Goal: Book appointment/travel/reservation

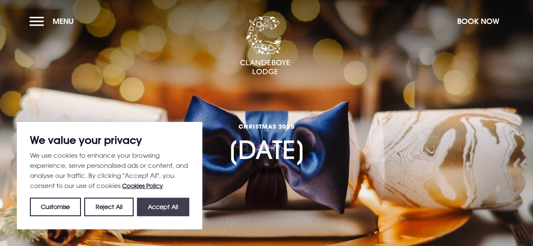
click at [163, 208] on button "Accept All" at bounding box center [163, 207] width 52 height 19
checkbox input "true"
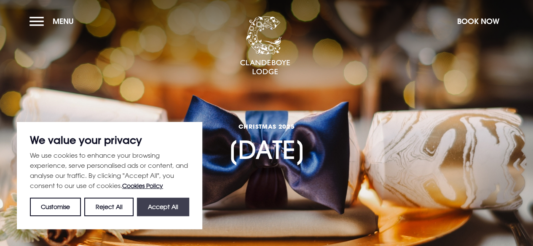
checkbox input "true"
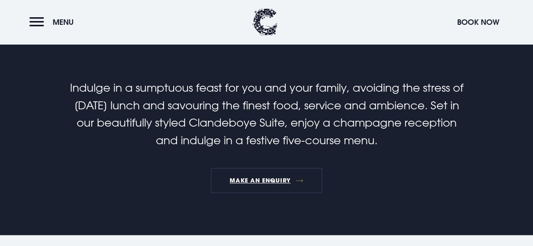
scroll to position [431, 0]
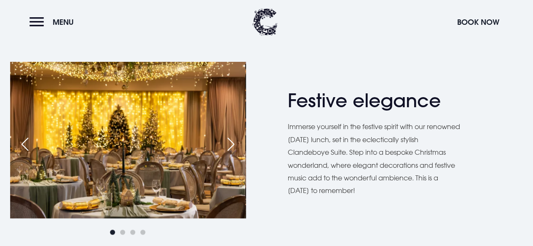
click at [230, 147] on div "Next slide" at bounding box center [230, 144] width 21 height 19
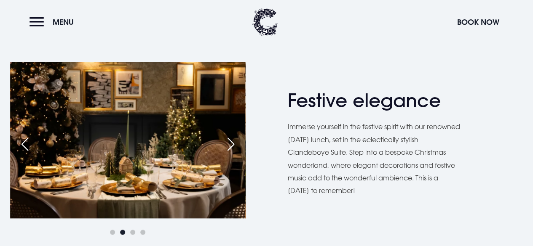
click at [230, 147] on div "Next slide" at bounding box center [230, 144] width 21 height 19
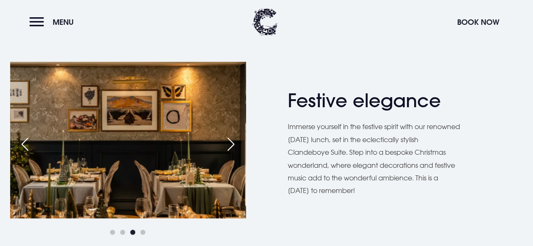
click at [230, 147] on div "Next slide" at bounding box center [230, 144] width 21 height 19
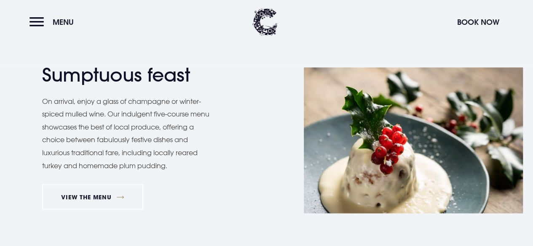
scroll to position [862, 0]
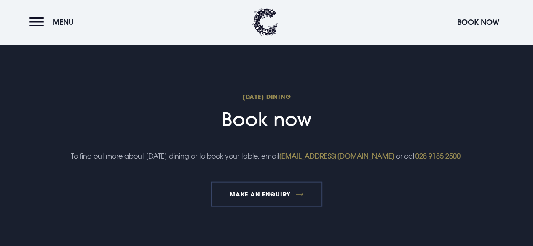
click at [263, 199] on link "MAKE AN ENQUIRY" at bounding box center [267, 194] width 112 height 25
click at [264, 205] on link "MAKE AN ENQUIRY" at bounding box center [267, 194] width 112 height 25
